Goal: Task Accomplishment & Management: Manage account settings

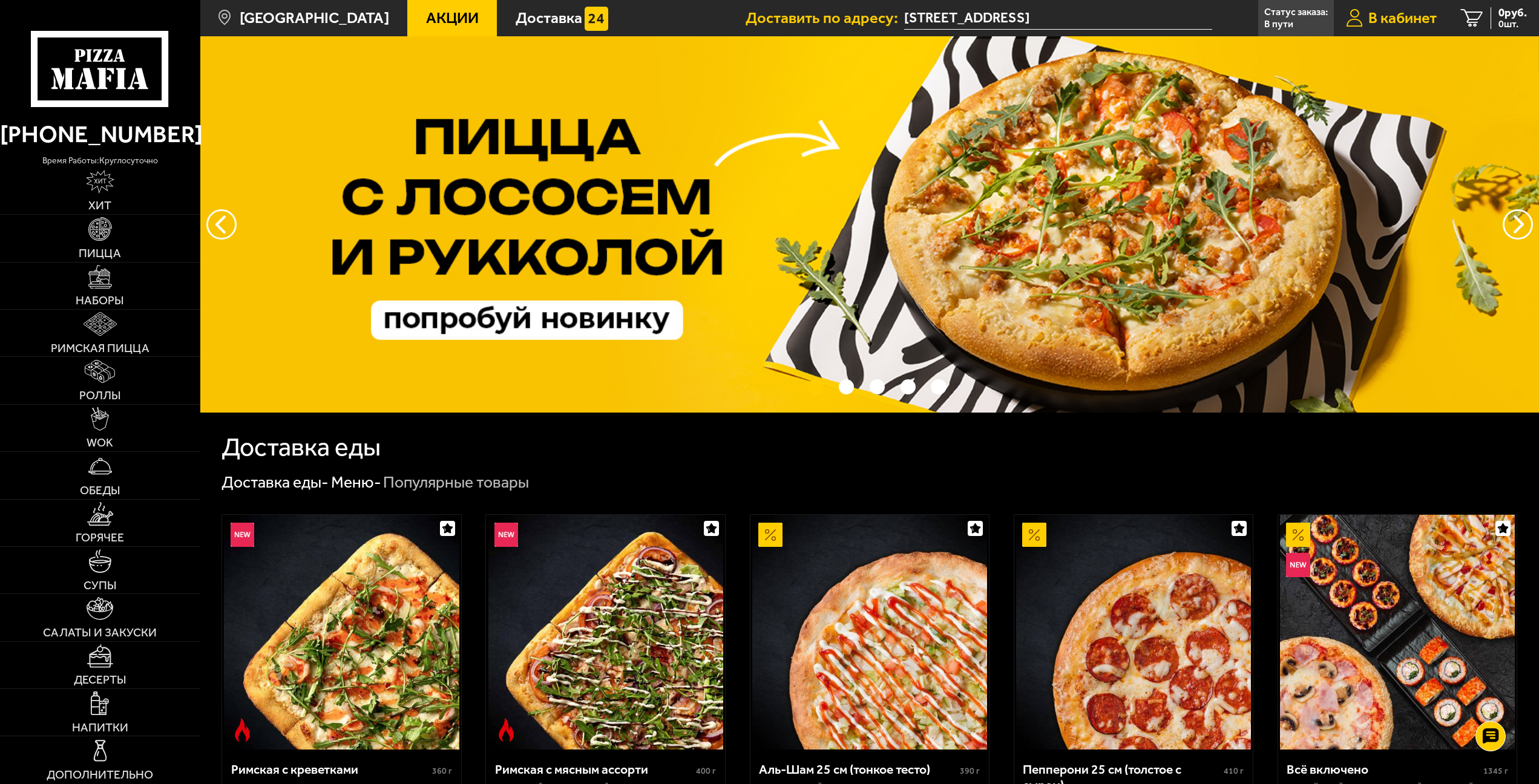
click at [1409, 8] on link "В кабинет" at bounding box center [1391, 18] width 115 height 36
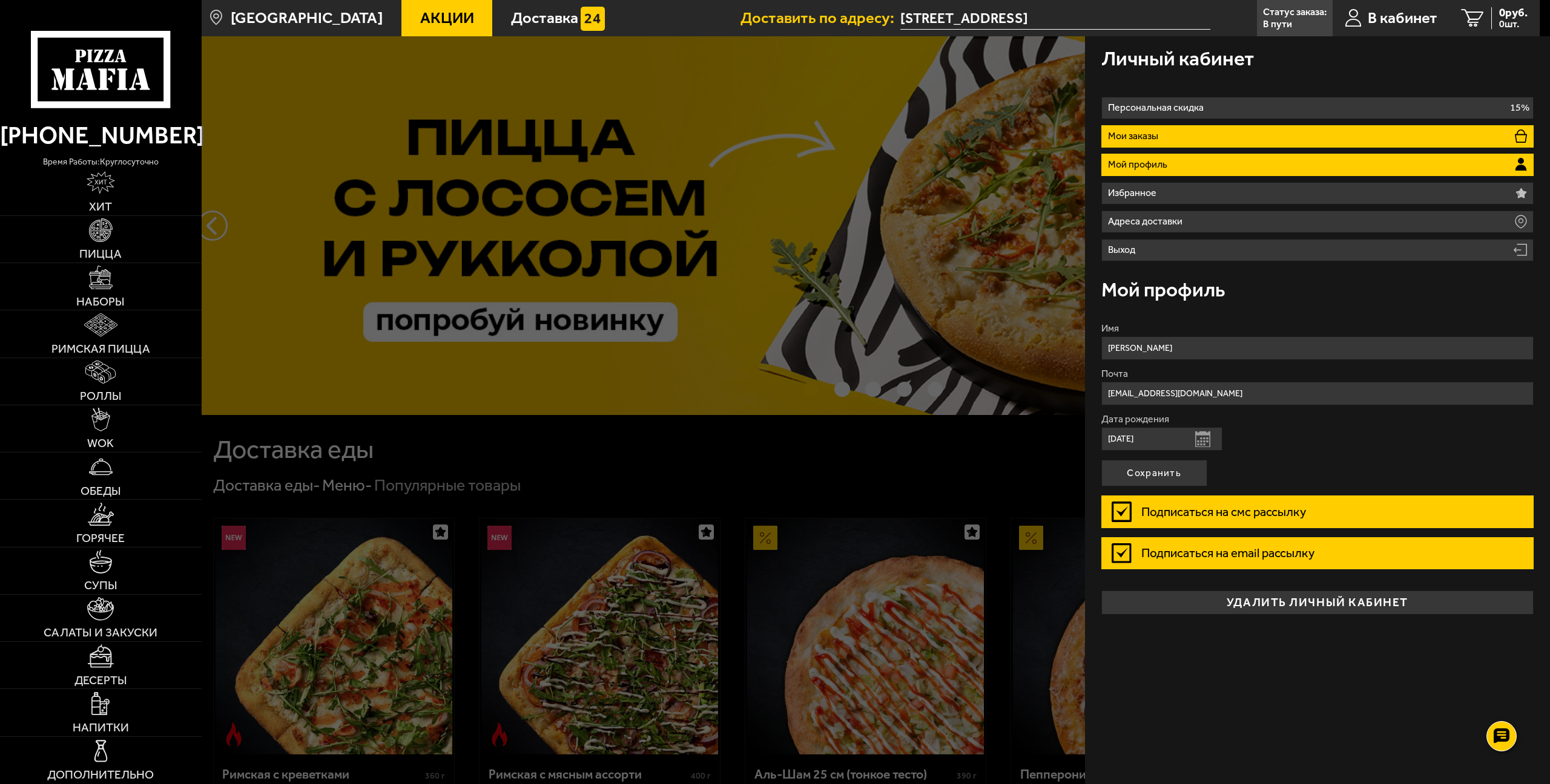
click at [1150, 129] on li "Мои заказы" at bounding box center [1317, 136] width 432 height 23
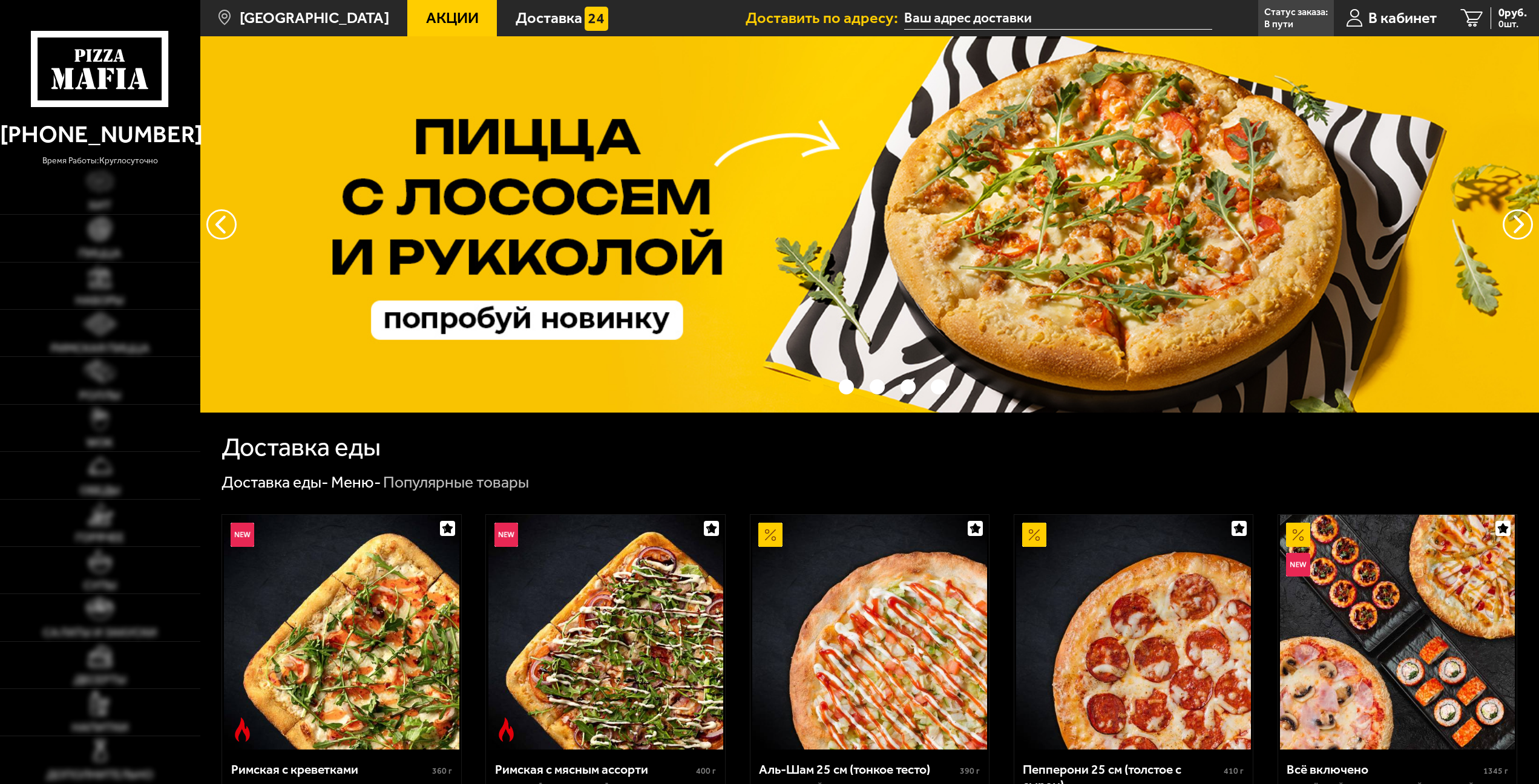
type input "[STREET_ADDRESS]"
click at [1511, 14] on span "0 руб." at bounding box center [1513, 13] width 29 height 12
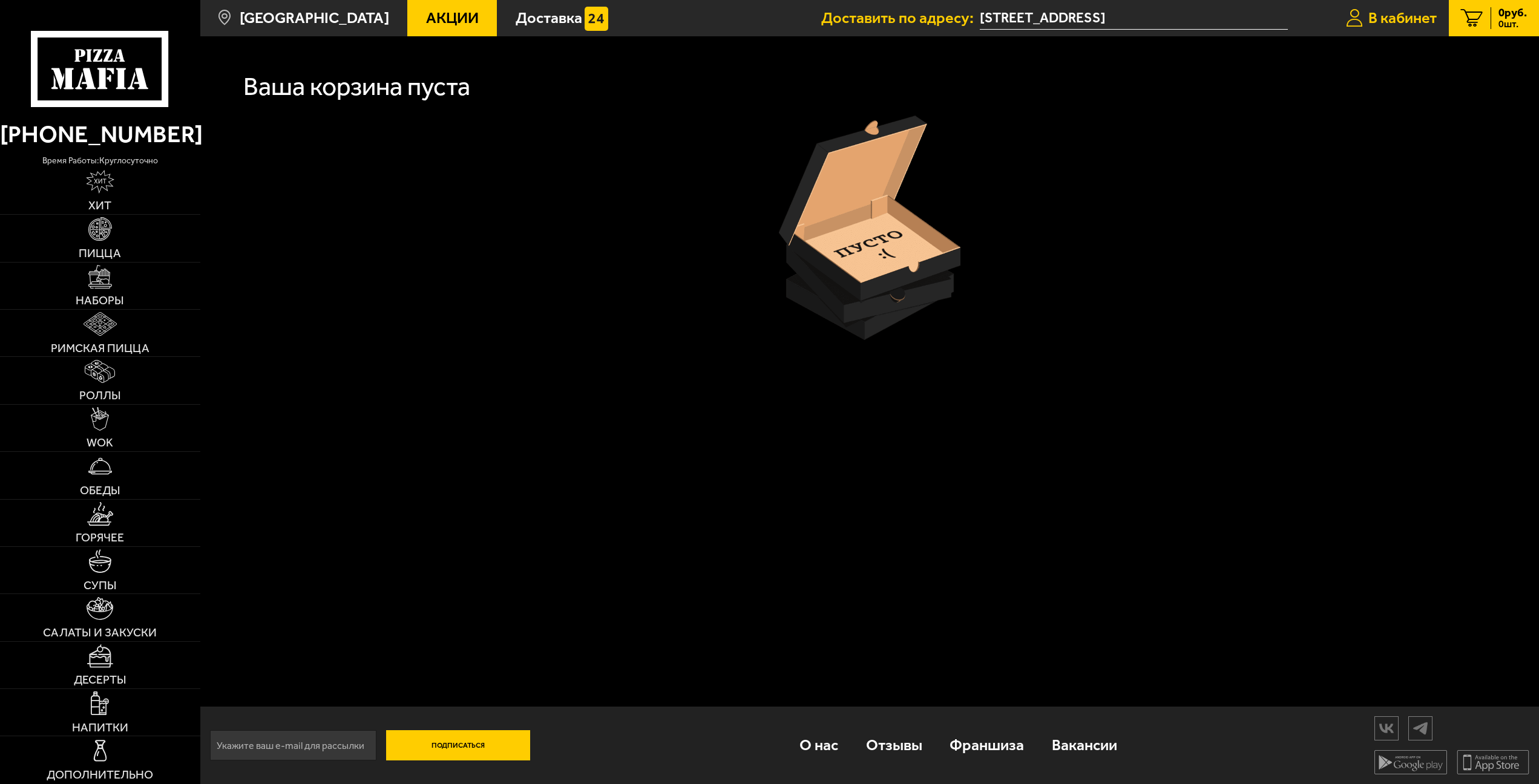
click at [1402, 18] on span "В кабинет" at bounding box center [1402, 18] width 68 height 15
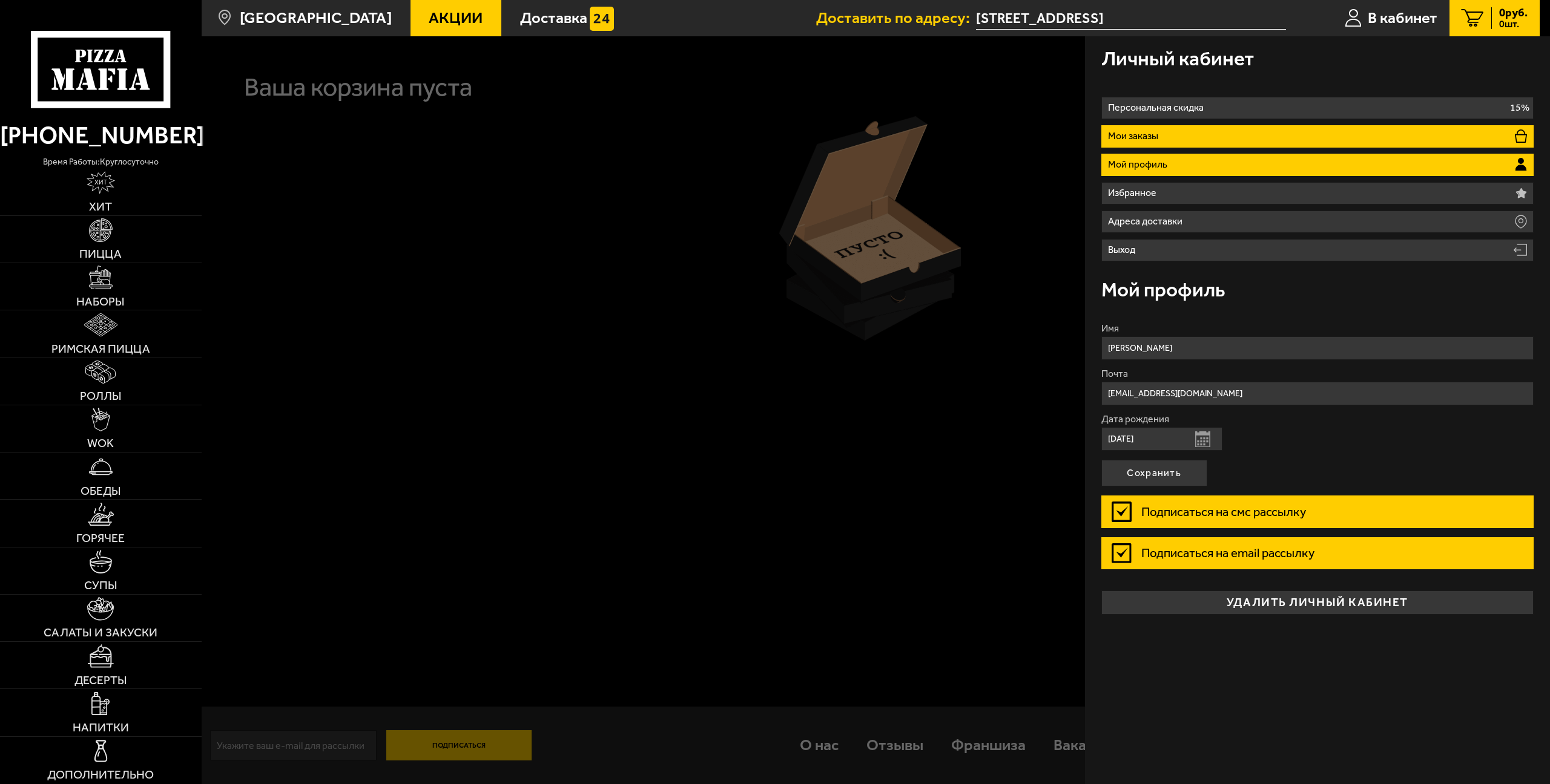
click at [1142, 135] on p "Мои заказы" at bounding box center [1134, 136] width 55 height 10
